Goal: Complete application form

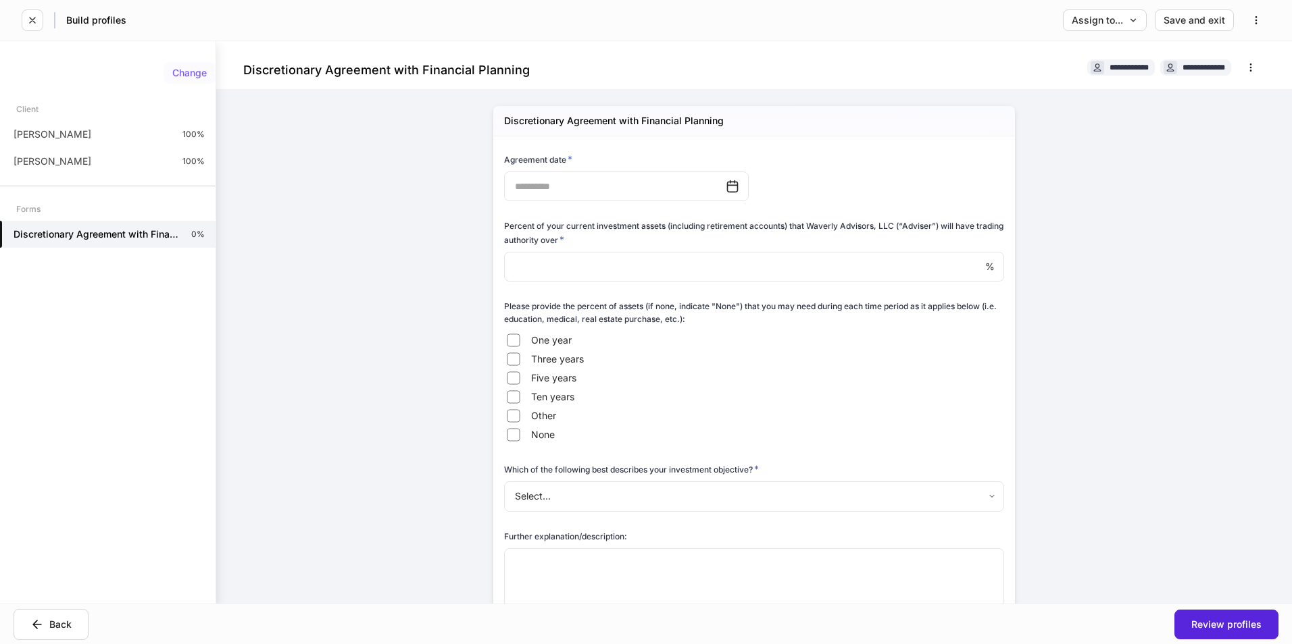
click at [203, 73] on div "Change" at bounding box center [189, 72] width 34 height 9
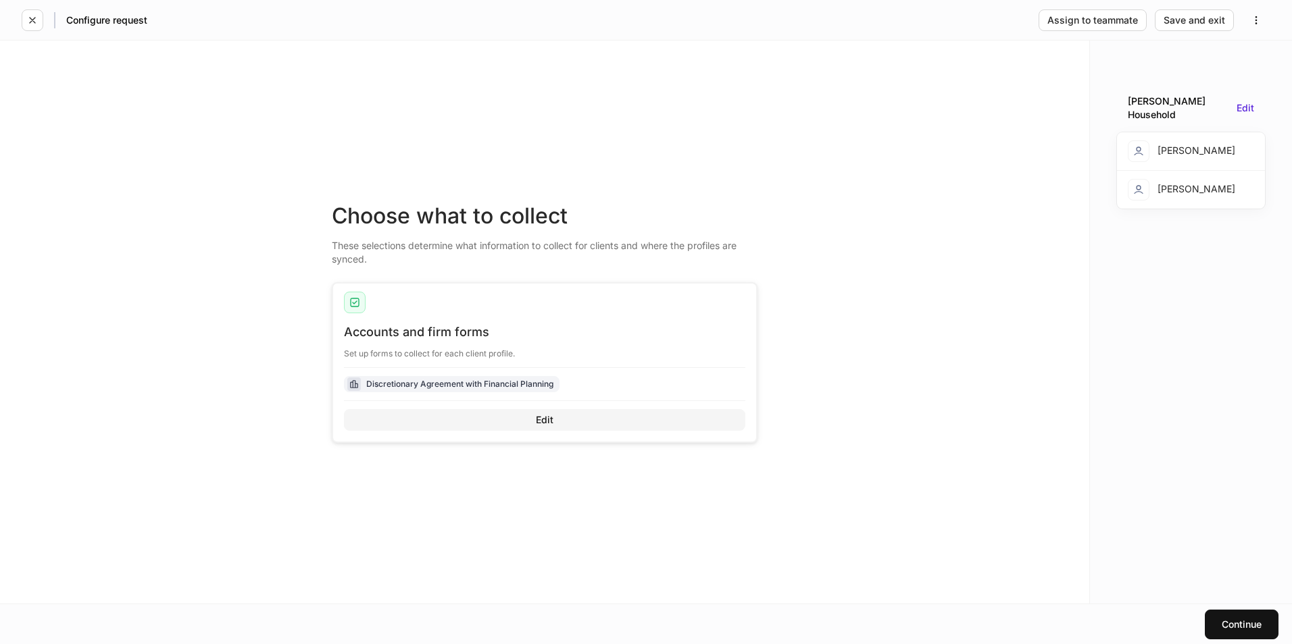
click at [533, 416] on button "Edit" at bounding box center [544, 420] width 401 height 22
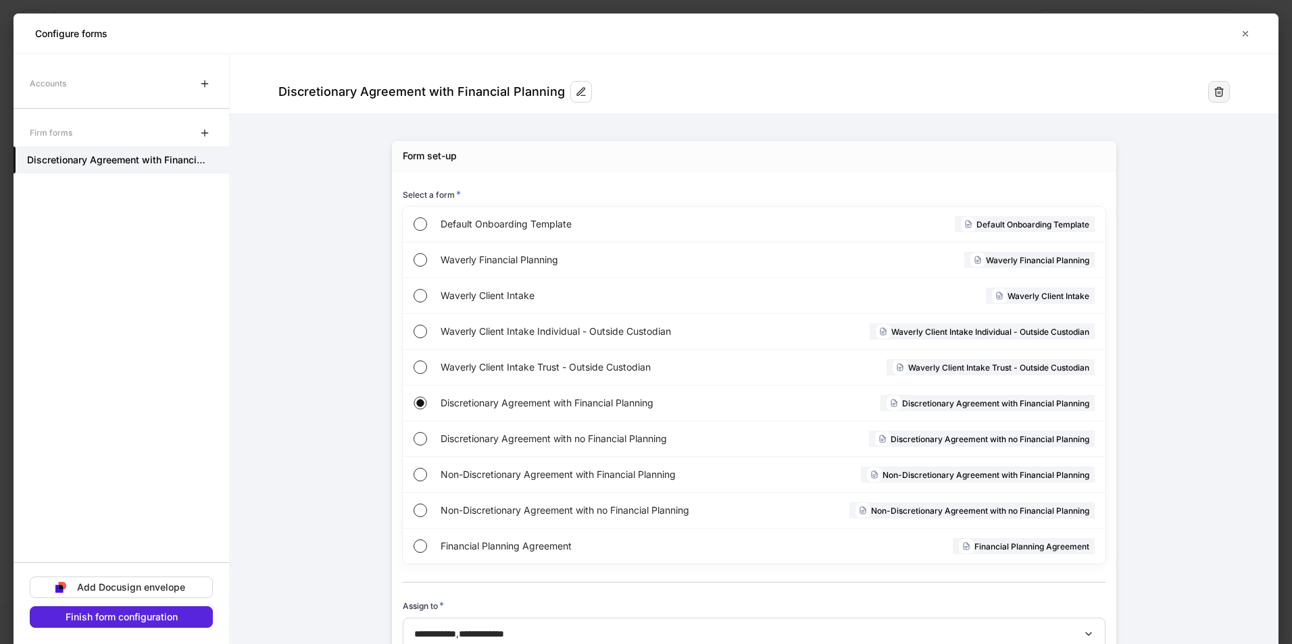
click at [1213, 95] on icon "button" at bounding box center [1218, 91] width 11 height 11
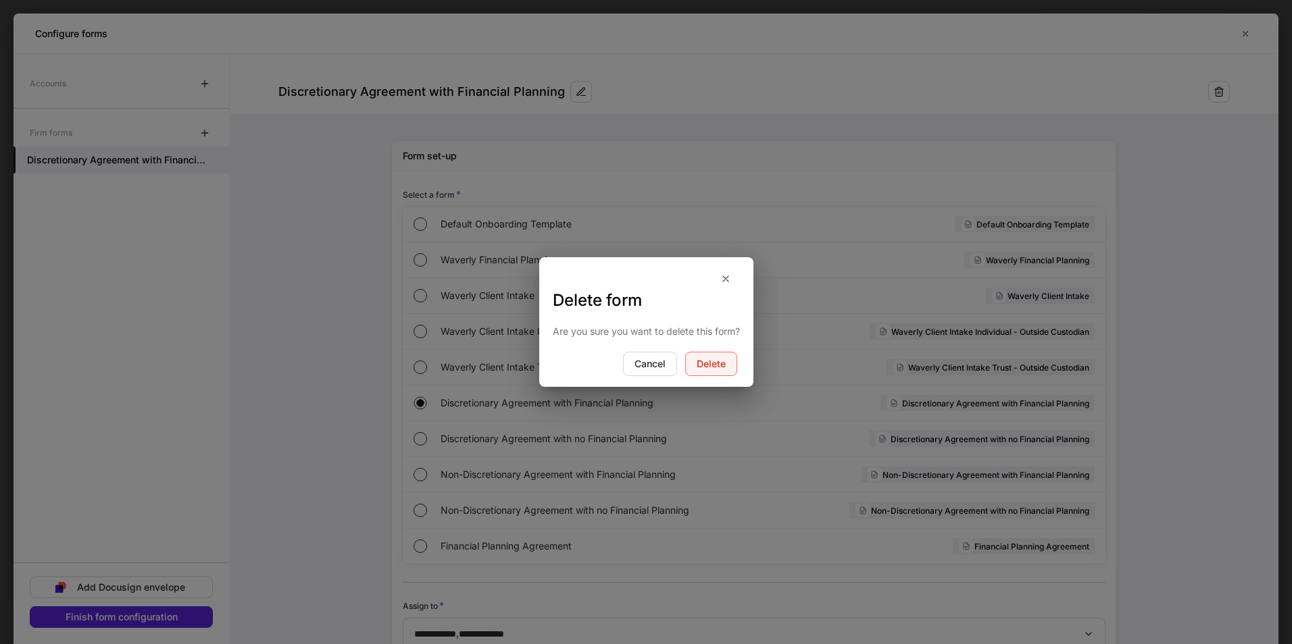
click at [732, 363] on button "Delete" at bounding box center [711, 364] width 52 height 24
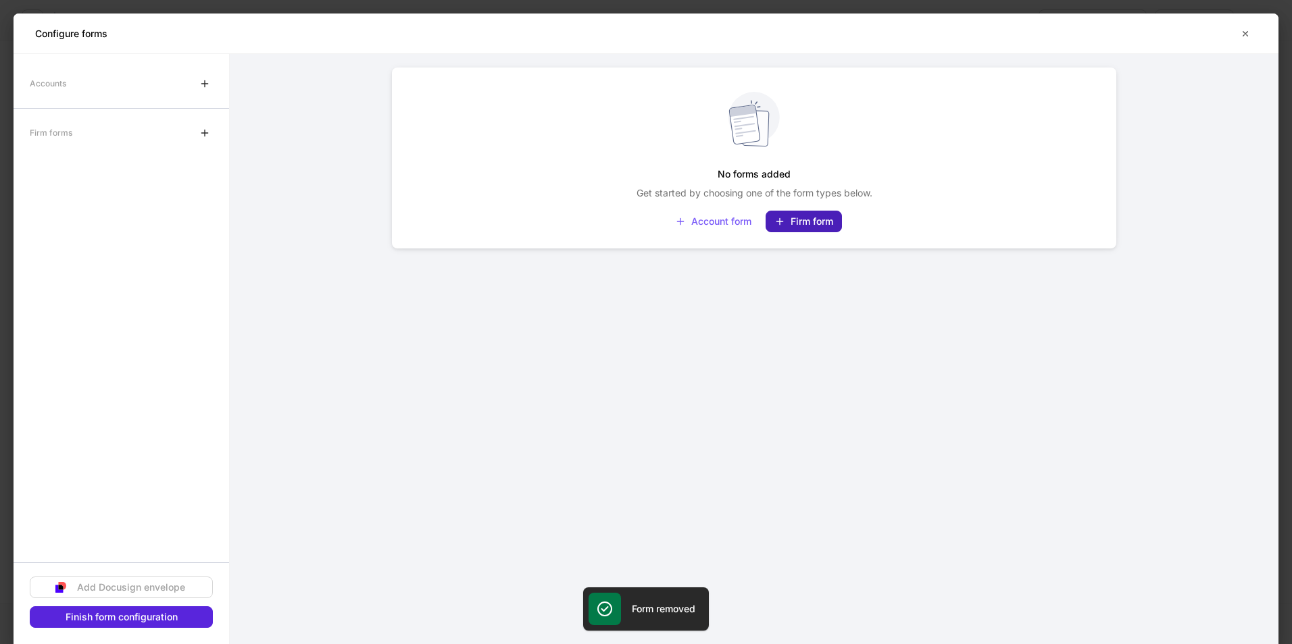
click at [816, 228] on button "Firm form" at bounding box center [803, 222] width 76 height 22
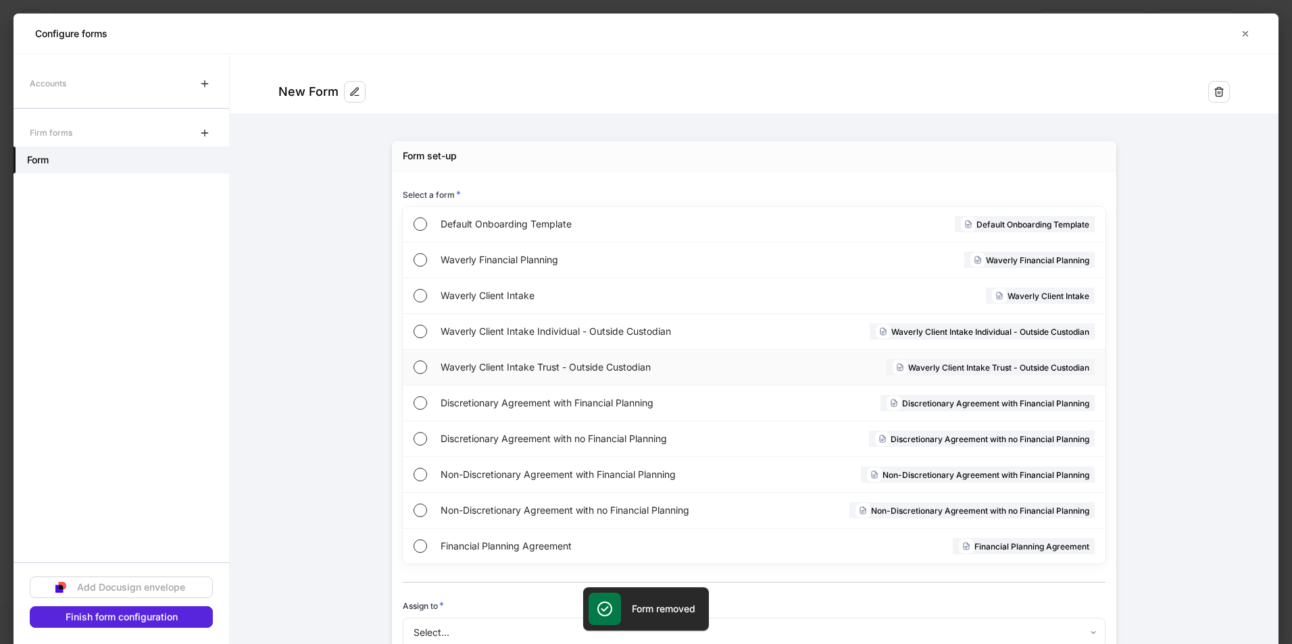
click at [595, 367] on span "Waverly Client Intake Trust - Outside Custodian" at bounding box center [598, 368] width 317 height 14
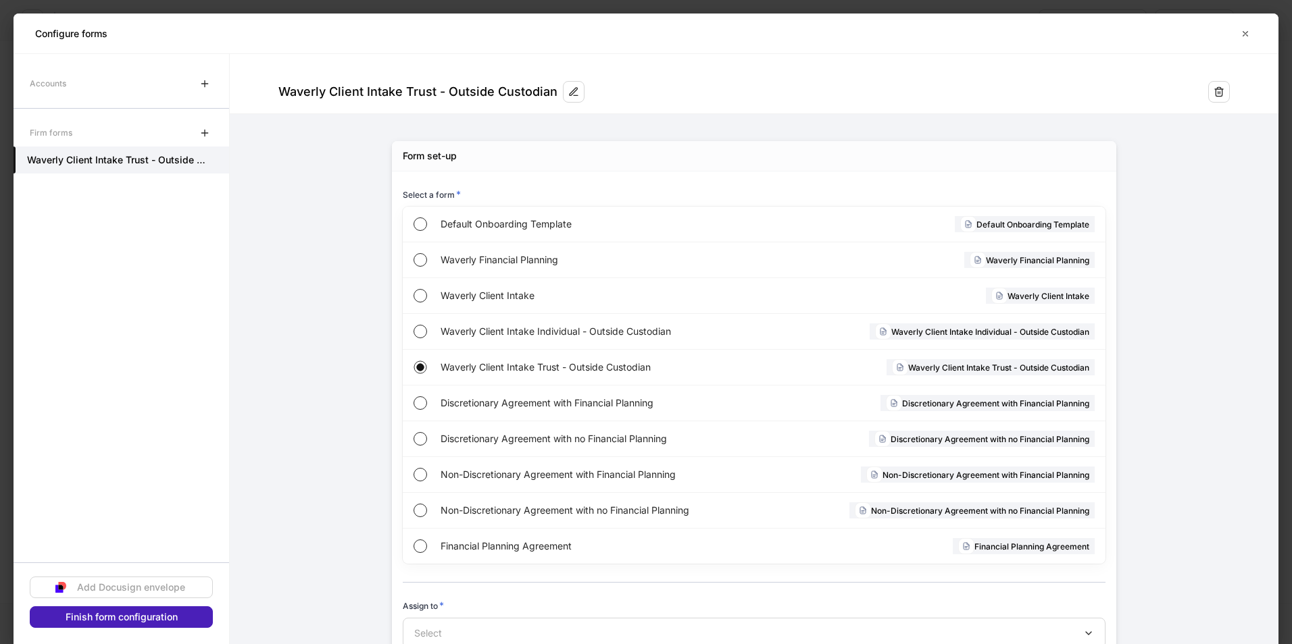
click at [127, 616] on div "Finish form configuration" at bounding box center [122, 617] width 112 height 9
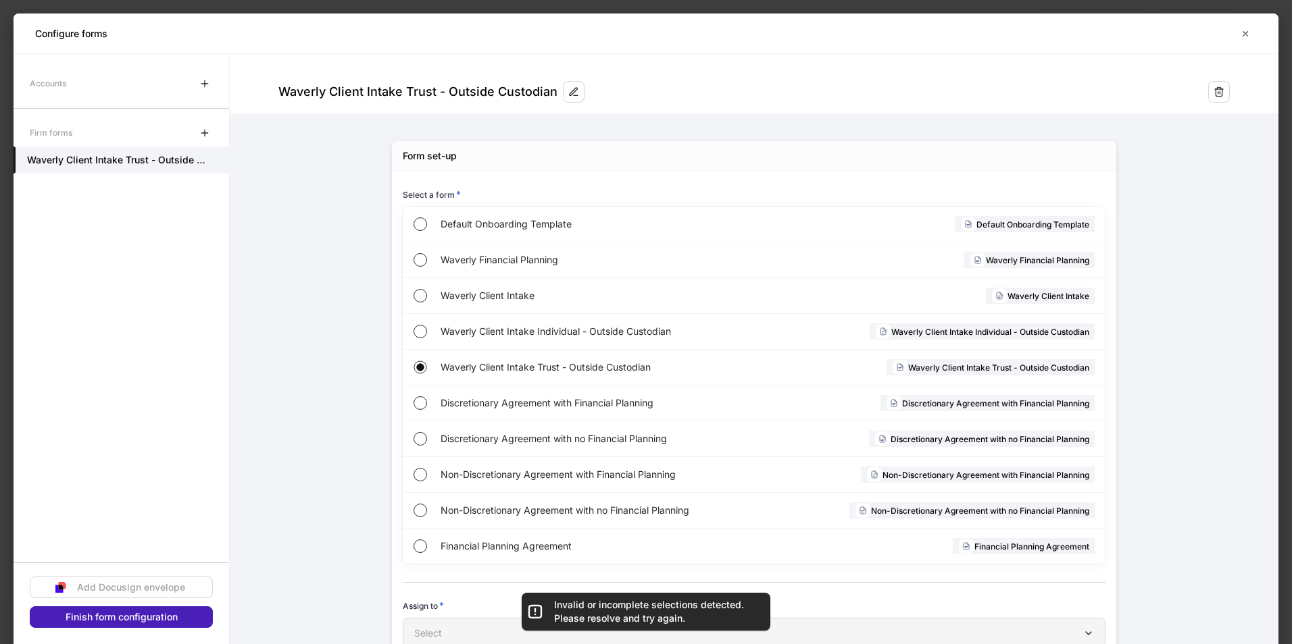
scroll to position [4, 0]
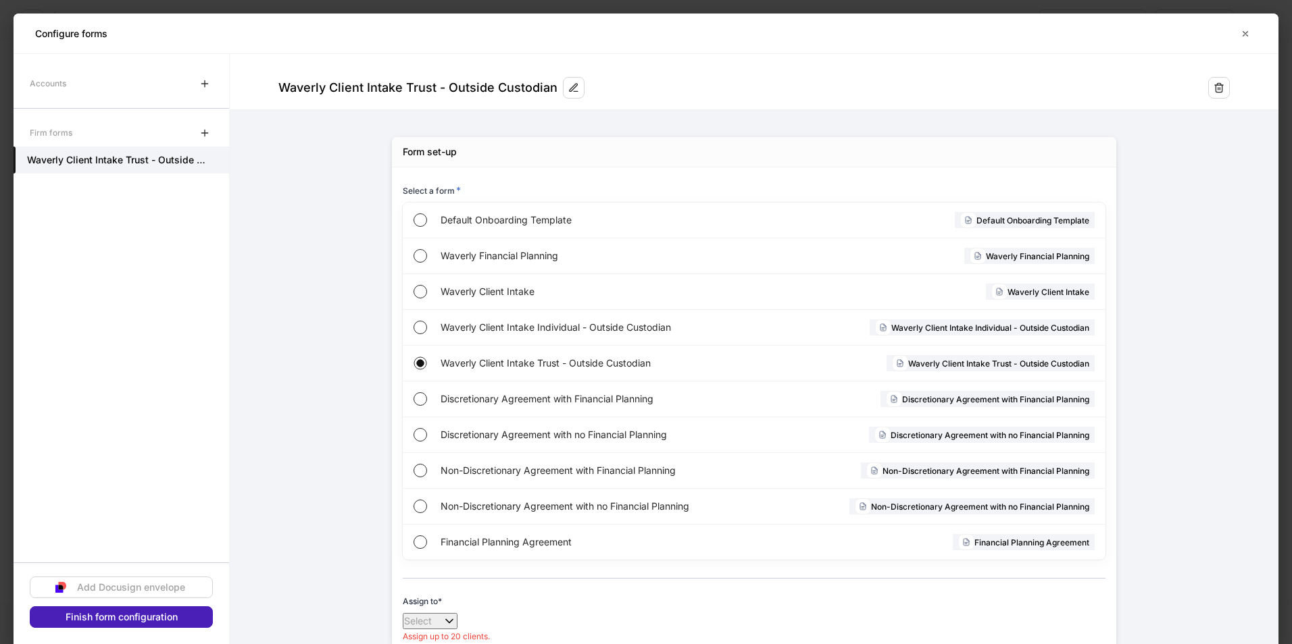
click at [153, 621] on div "Finish form configuration" at bounding box center [122, 617] width 112 height 9
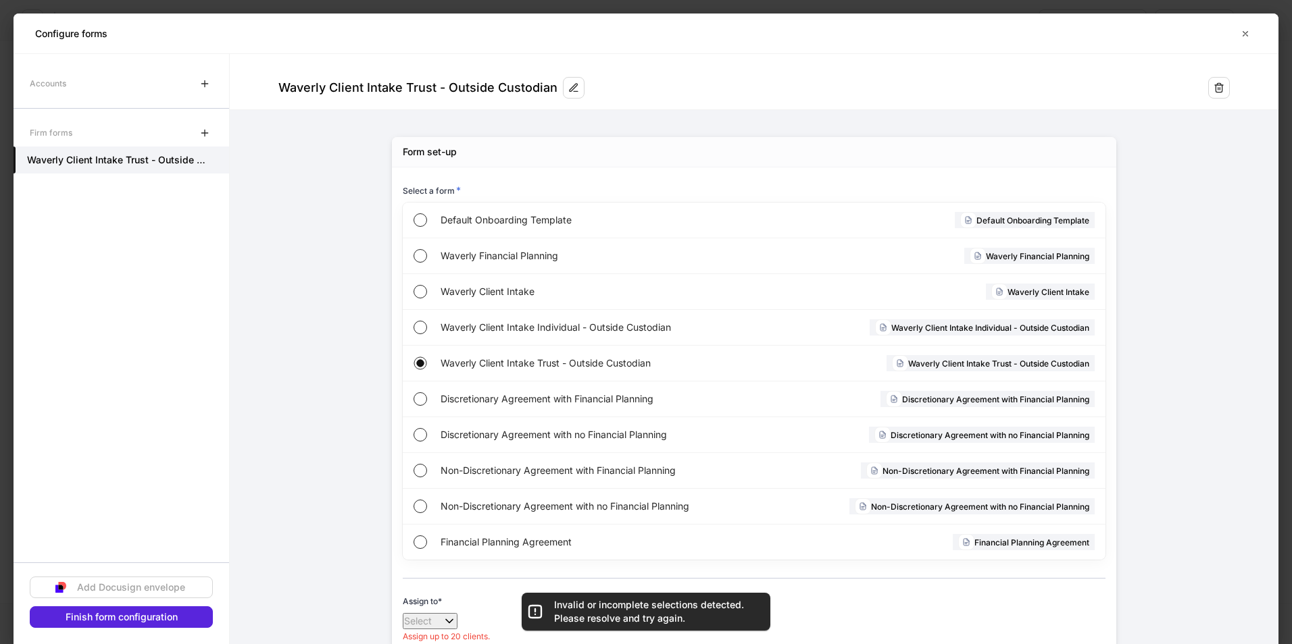
click at [453, 627] on div "Select" at bounding box center [430, 622] width 52 height 14
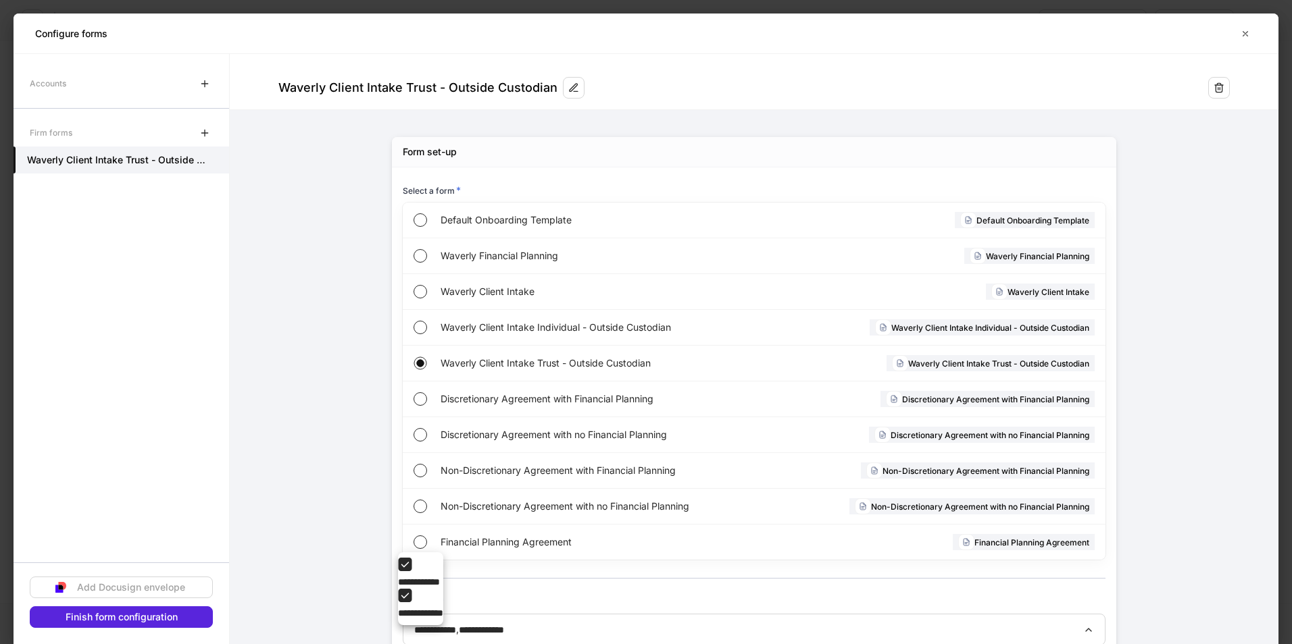
click at [170, 613] on div at bounding box center [646, 322] width 1292 height 644
click at [88, 620] on div "Finish form configuration" at bounding box center [122, 617] width 112 height 9
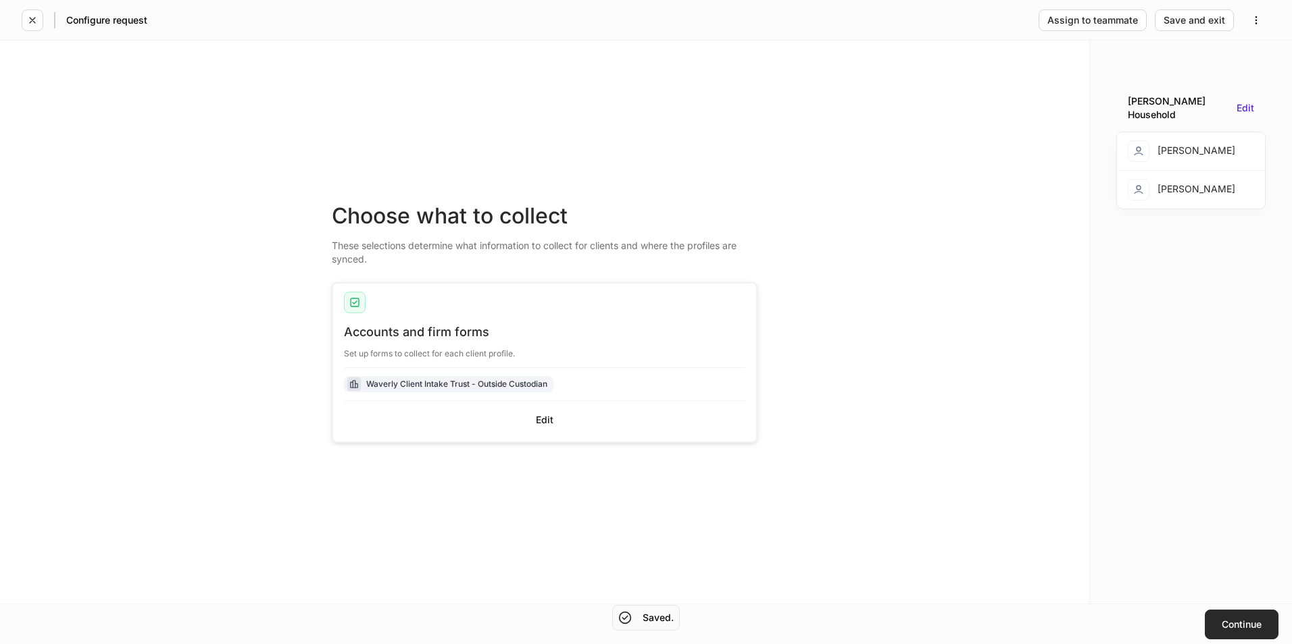
click at [1237, 624] on div "Continue" at bounding box center [1241, 624] width 40 height 9
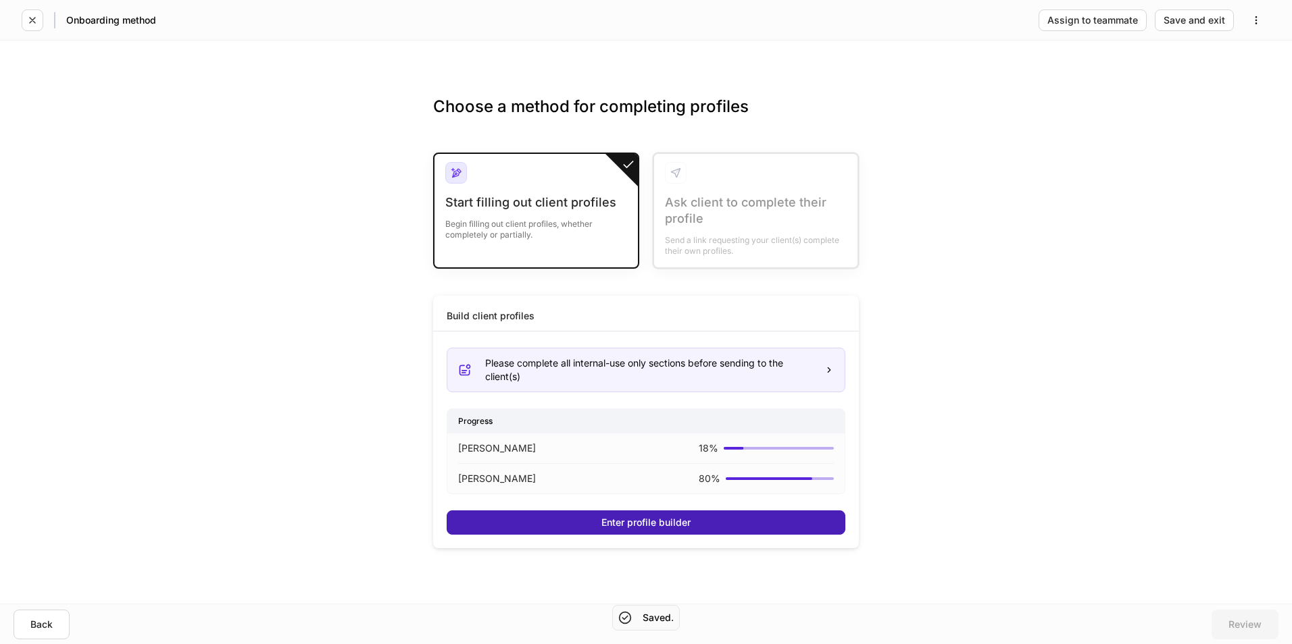
click at [694, 528] on button "Enter profile builder" at bounding box center [645, 523] width 399 height 24
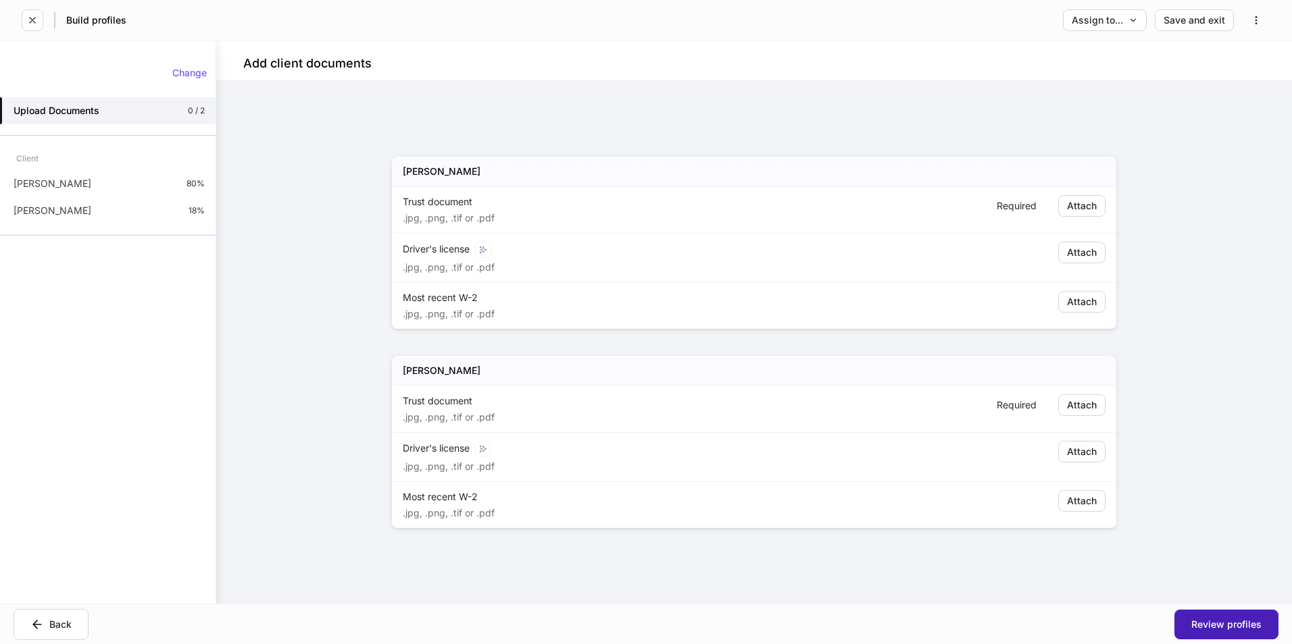
click at [1208, 617] on button "Review profiles" at bounding box center [1226, 625] width 104 height 30
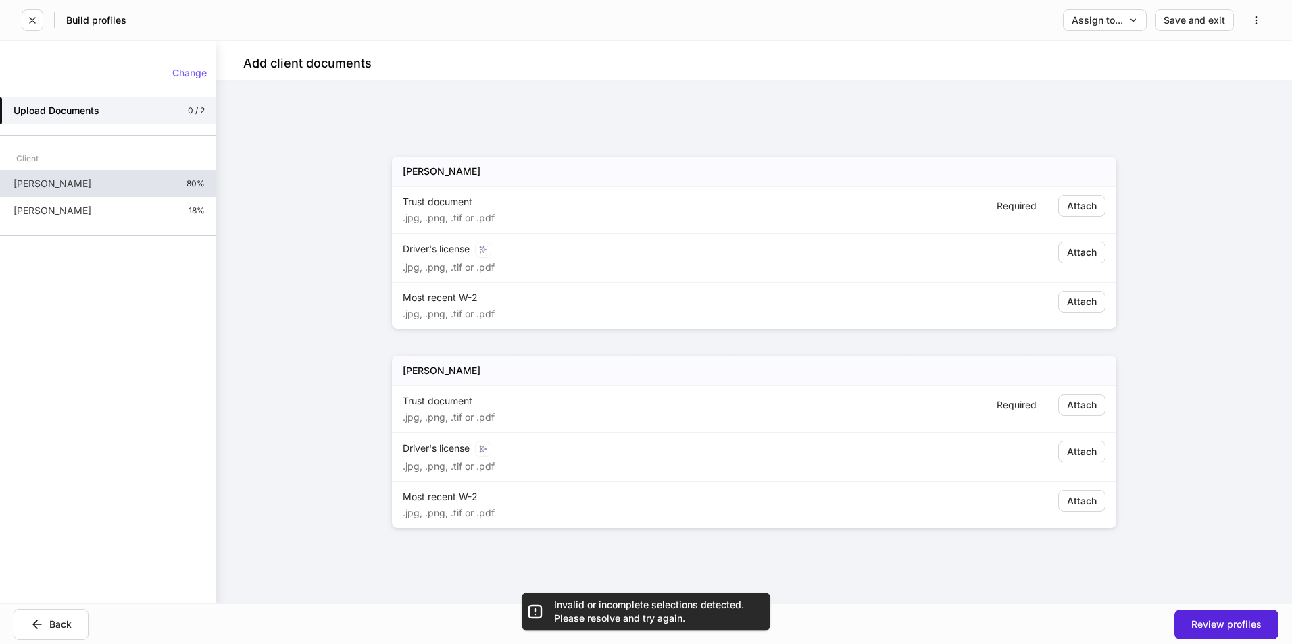
click at [86, 193] on div "[PERSON_NAME] 80%" at bounding box center [107, 183] width 215 height 27
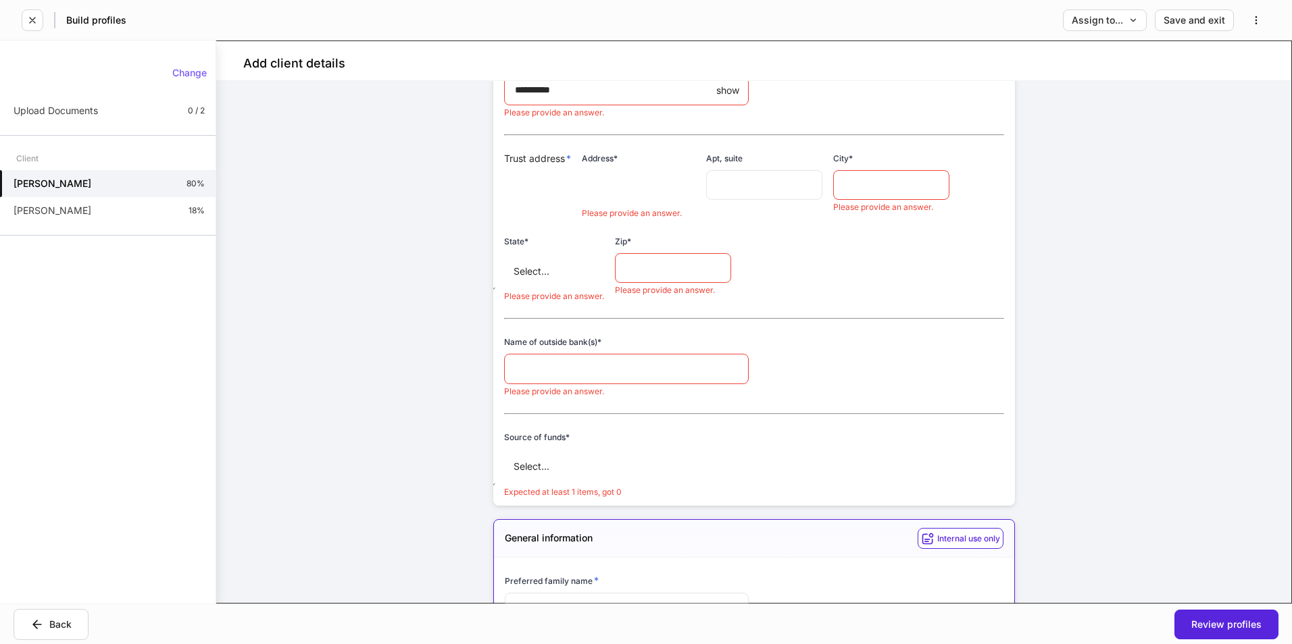
scroll to position [338, 0]
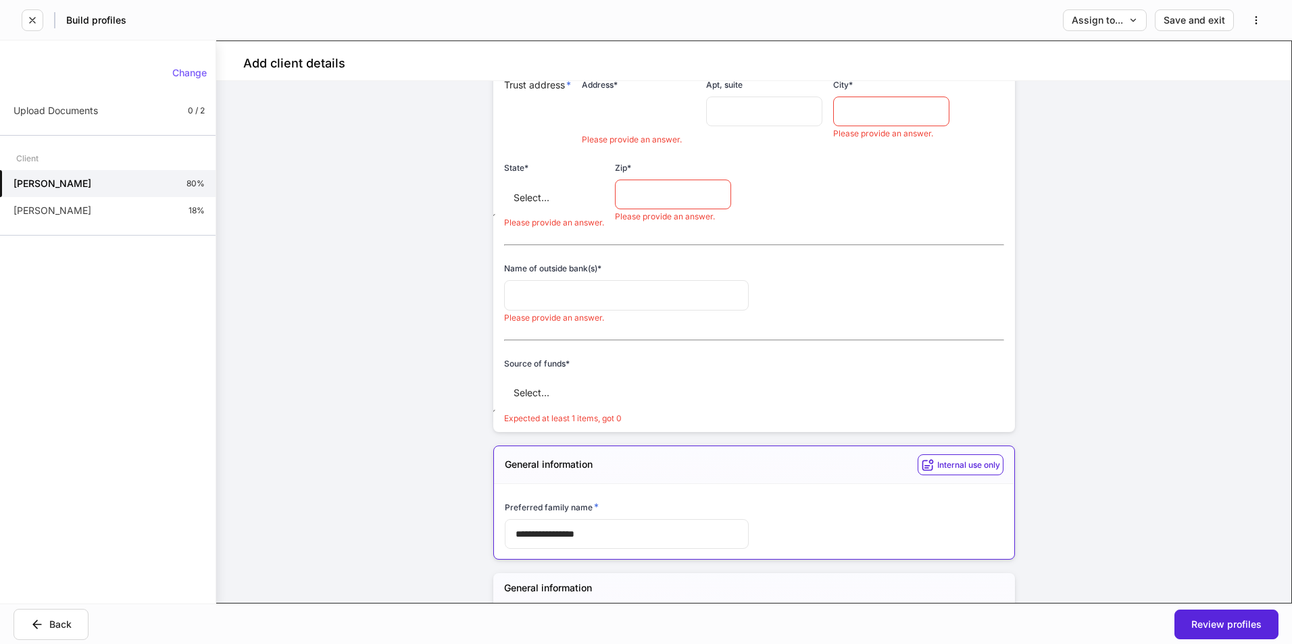
click at [604, 310] on input "text" at bounding box center [626, 295] width 245 height 30
drag, startPoint x: 541, startPoint y: 311, endPoint x: 578, endPoint y: 385, distance: 82.8
click at [578, 385] on div "Trust name * ​ Please provide an answer. Date of trust * ​ Please provide an an…" at bounding box center [748, 157] width 511 height 534
click at [696, 406] on body "**********" at bounding box center [646, 322] width 1292 height 644
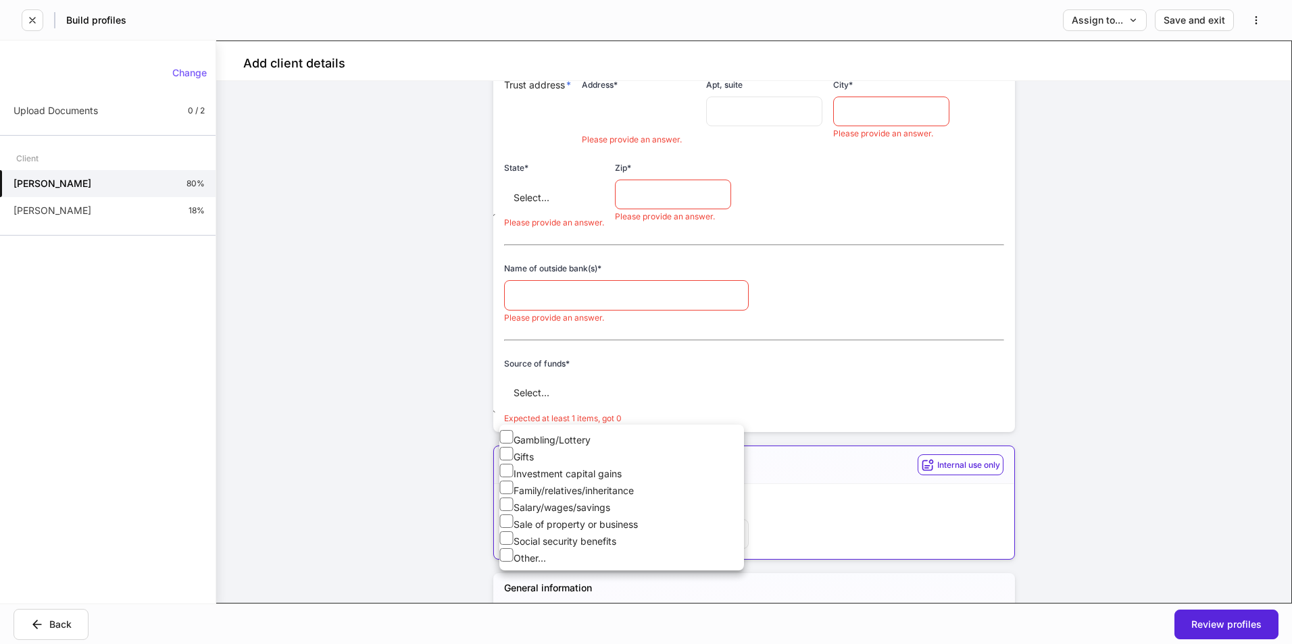
click at [456, 423] on div at bounding box center [646, 322] width 1292 height 644
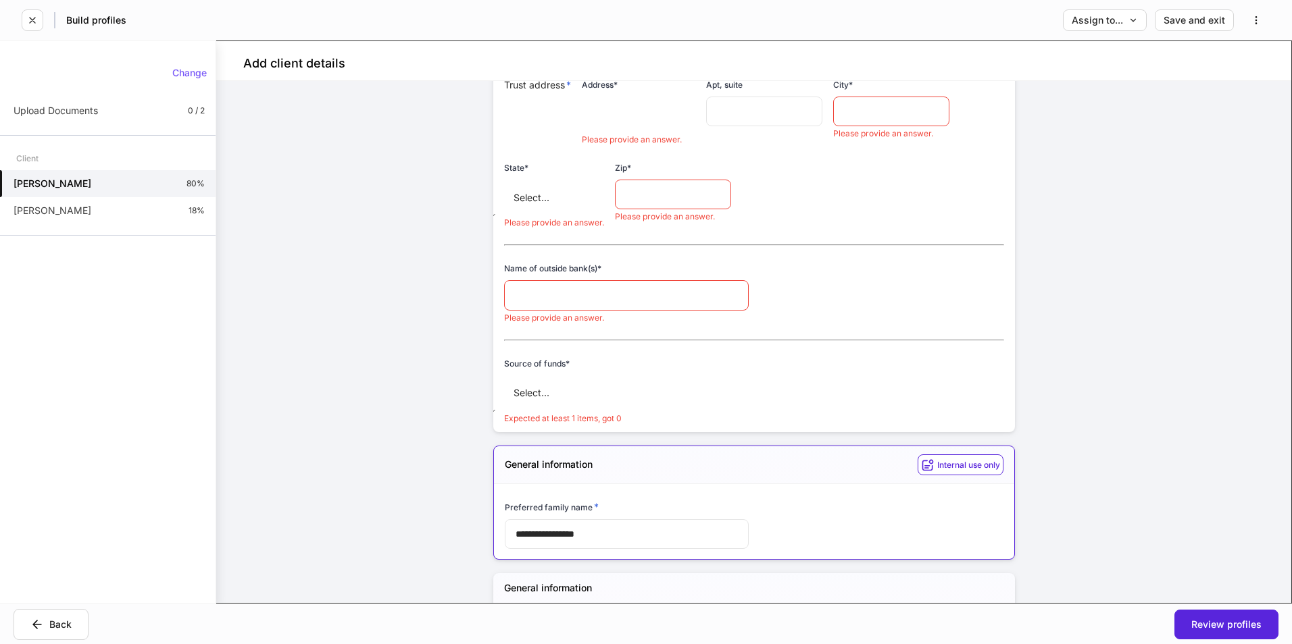
click at [578, 275] on h6 "Name of outside bank(s) *" at bounding box center [552, 268] width 97 height 13
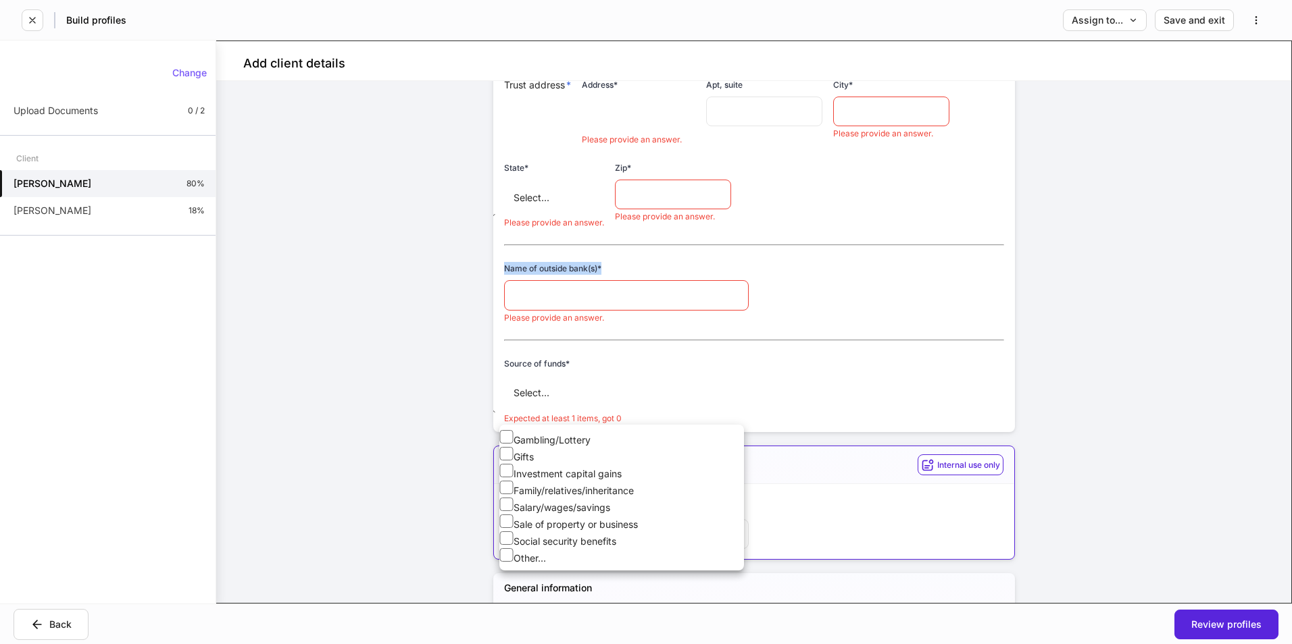
click at [623, 411] on body "**********" at bounding box center [646, 322] width 1292 height 644
click at [1121, 269] on div at bounding box center [646, 322] width 1292 height 644
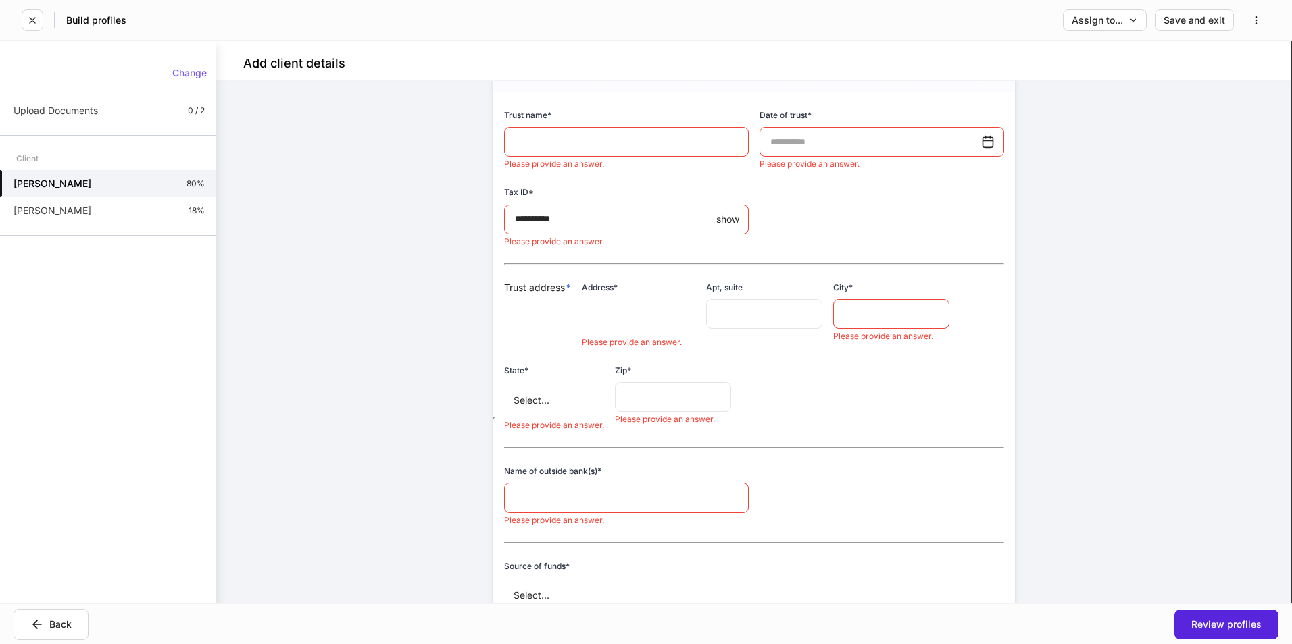
scroll to position [68, 0]
